Goal: Book appointment/travel/reservation

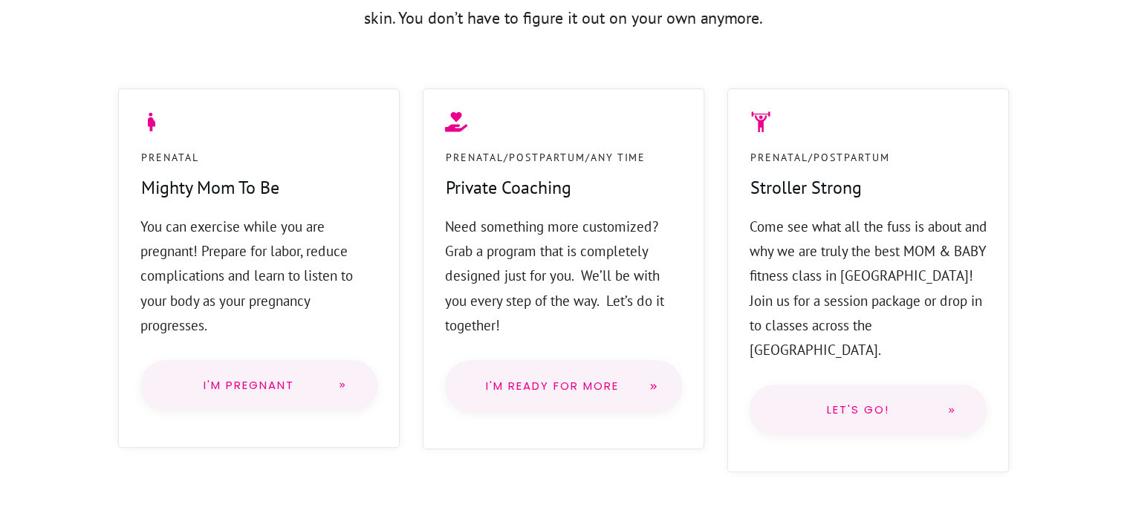
scroll to position [1150, 0]
click at [838, 403] on span "Let's go!" at bounding box center [858, 409] width 156 height 12
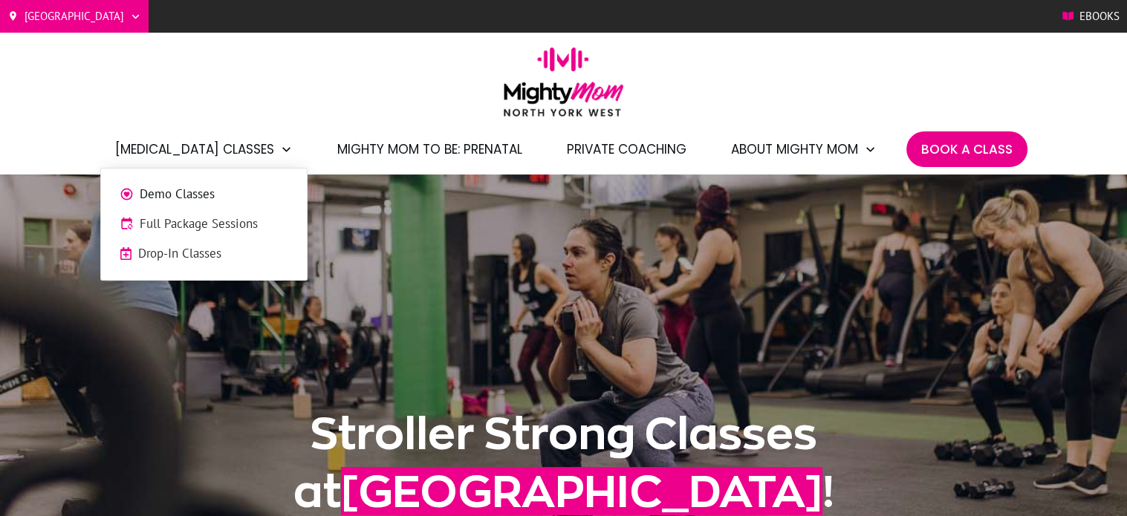
click at [215, 247] on span "Drop-In Classes" at bounding box center [213, 253] width 150 height 19
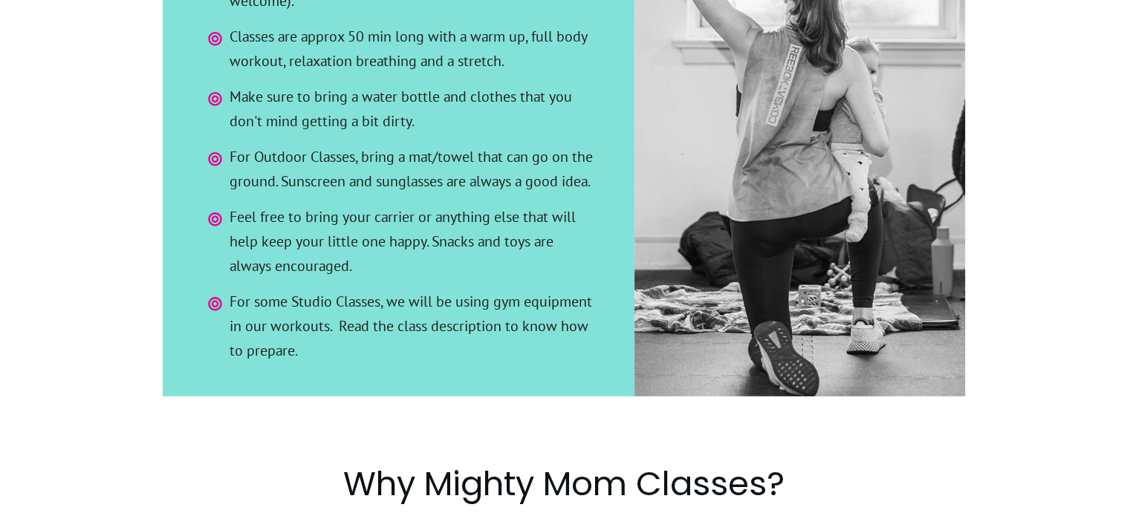
scroll to position [3840, 0]
